Goal: Task Accomplishment & Management: Use online tool/utility

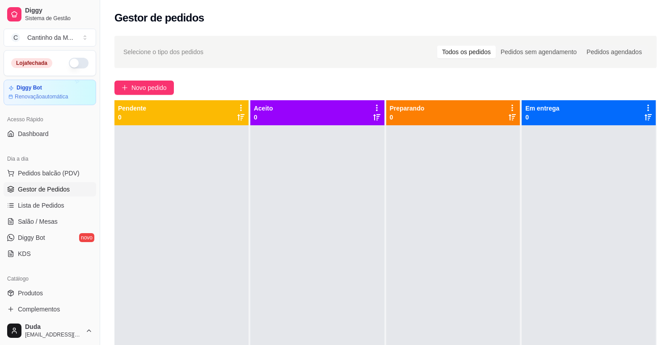
scroll to position [99, 0]
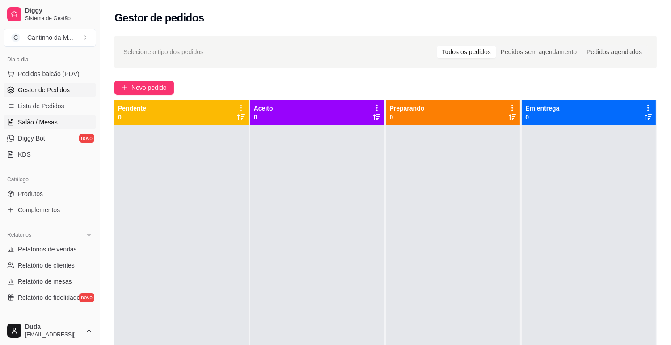
click at [31, 125] on span "Salão / Mesas" at bounding box center [38, 122] width 40 height 9
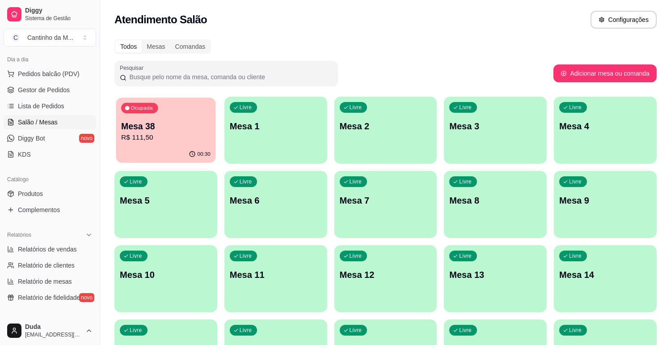
click at [172, 139] on p "R$ 111,50" at bounding box center [165, 137] width 89 height 10
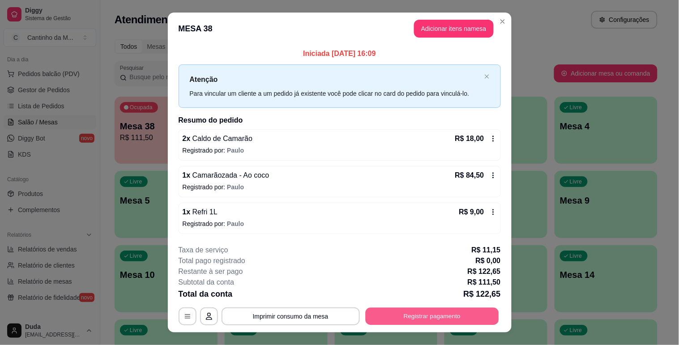
click at [473, 313] on button "Registrar pagamento" at bounding box center [431, 316] width 133 height 17
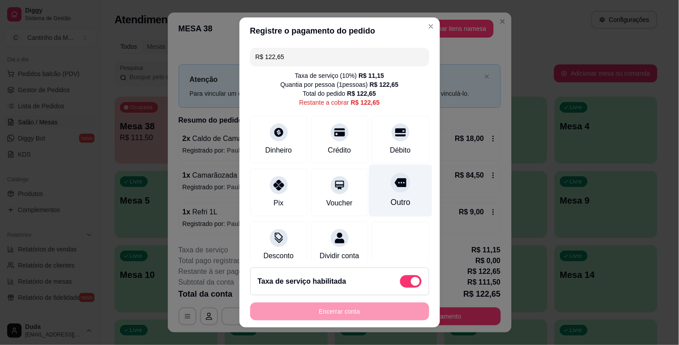
click at [394, 207] on div "Outro" at bounding box center [400, 190] width 63 height 52
type input "R$ 0,00"
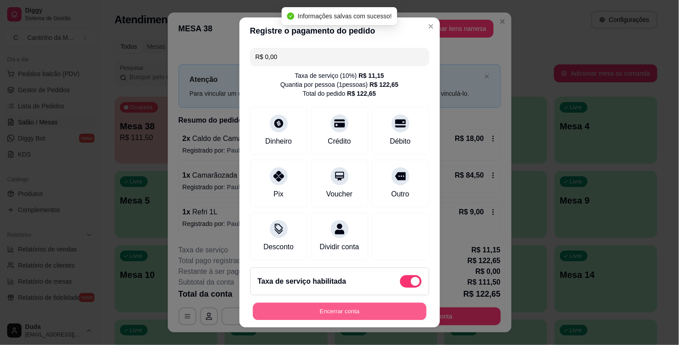
click at [387, 312] on button "Encerrar conta" at bounding box center [340, 311] width 174 height 17
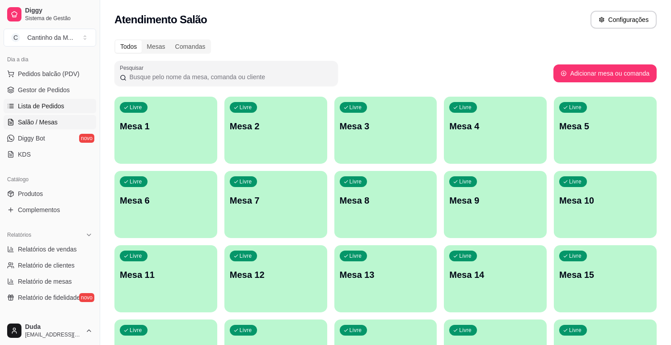
click at [57, 103] on span "Lista de Pedidos" at bounding box center [41, 106] width 47 height 9
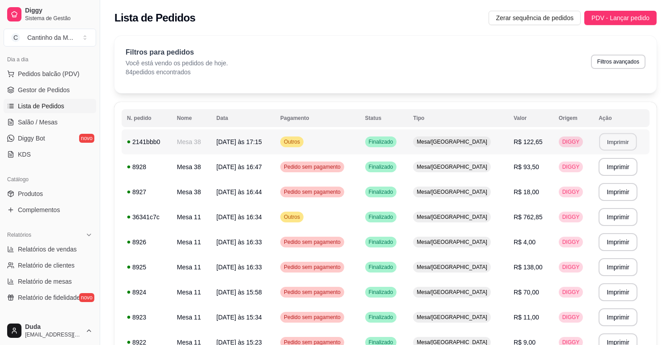
click at [607, 144] on button "Imprimir" at bounding box center [619, 141] width 38 height 17
click at [56, 247] on span "Relatórios de vendas" at bounding box center [47, 249] width 59 height 9
select select "ALL"
select select "0"
